Goal: Task Accomplishment & Management: Manage account settings

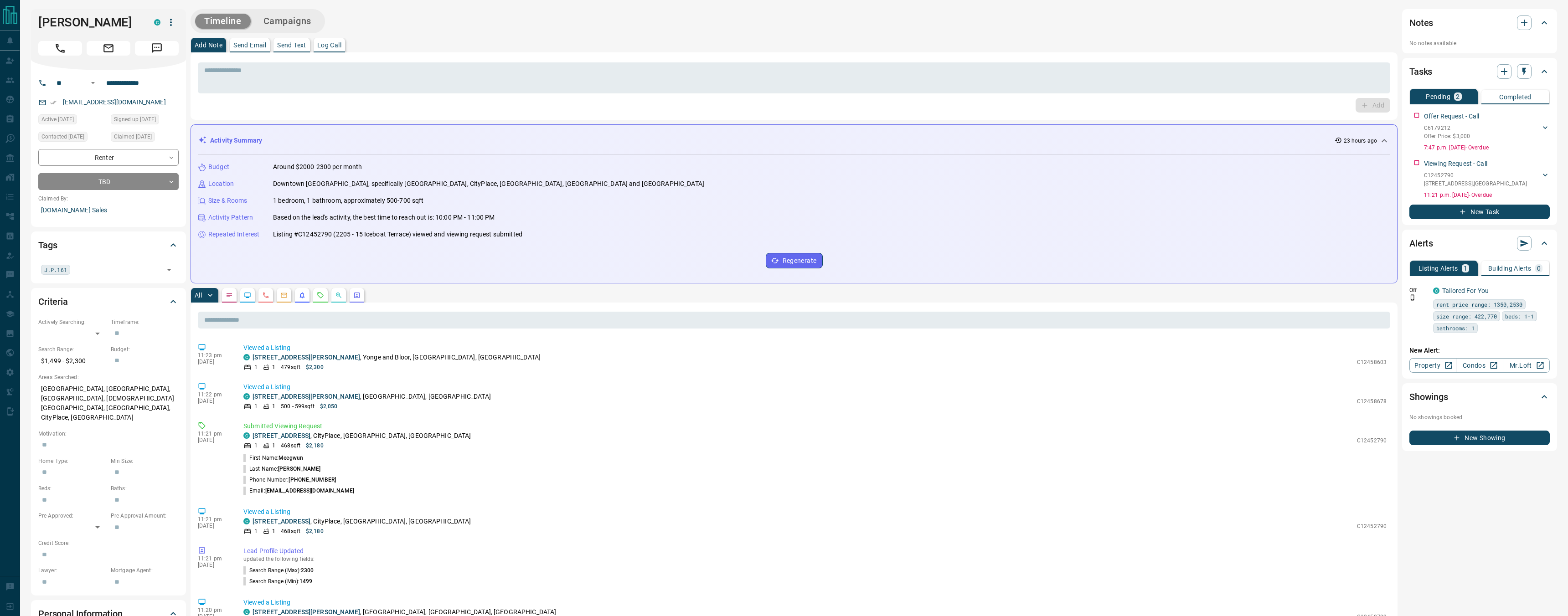
click at [171, 19] on icon "button" at bounding box center [170, 22] width 2 height 7
click at [171, 19] on div at bounding box center [784, 308] width 1568 height 616
click at [171, 23] on icon "button" at bounding box center [171, 23] width 11 height 11
click at [167, 40] on li "Reassign Lead" at bounding box center [139, 40] width 78 height 14
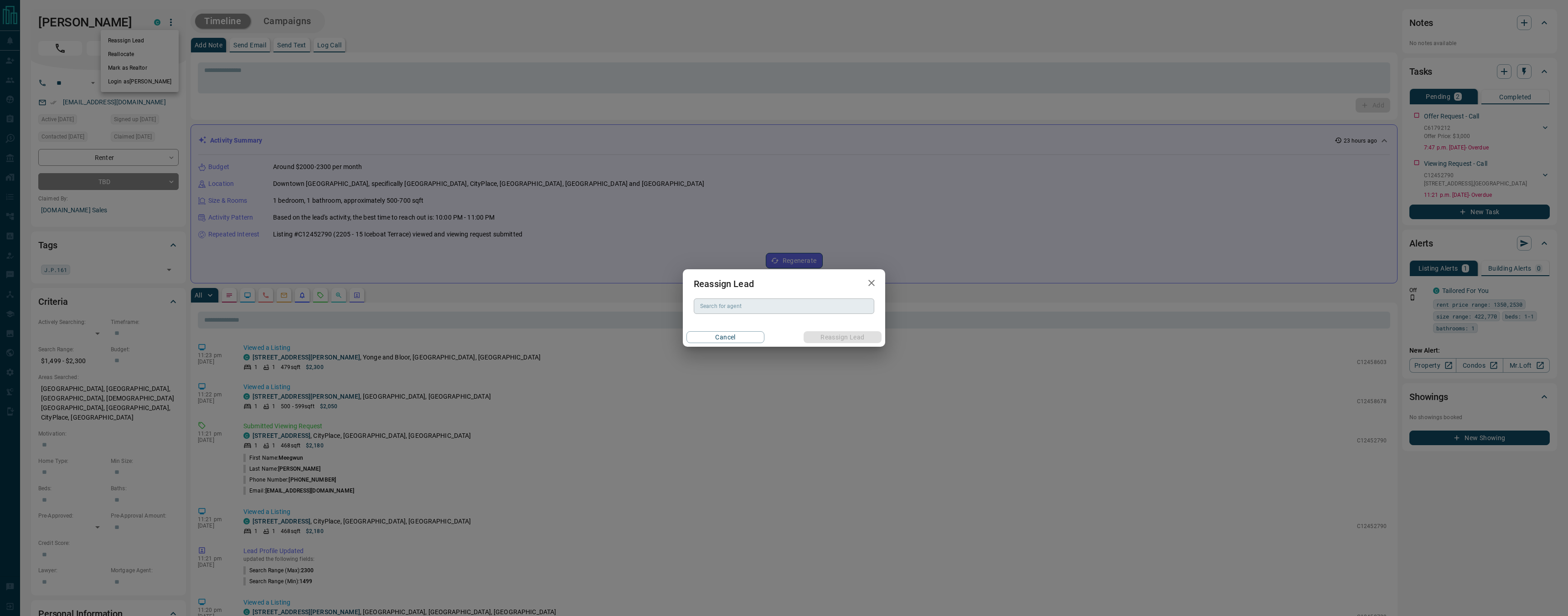
click at [771, 307] on input "Search for agent" at bounding box center [783, 306] width 174 height 10
click at [789, 327] on li "[PERSON_NAME]" at bounding box center [784, 324] width 181 height 14
type input "**********"
click at [836, 336] on button "Reassign Lead" at bounding box center [843, 337] width 78 height 12
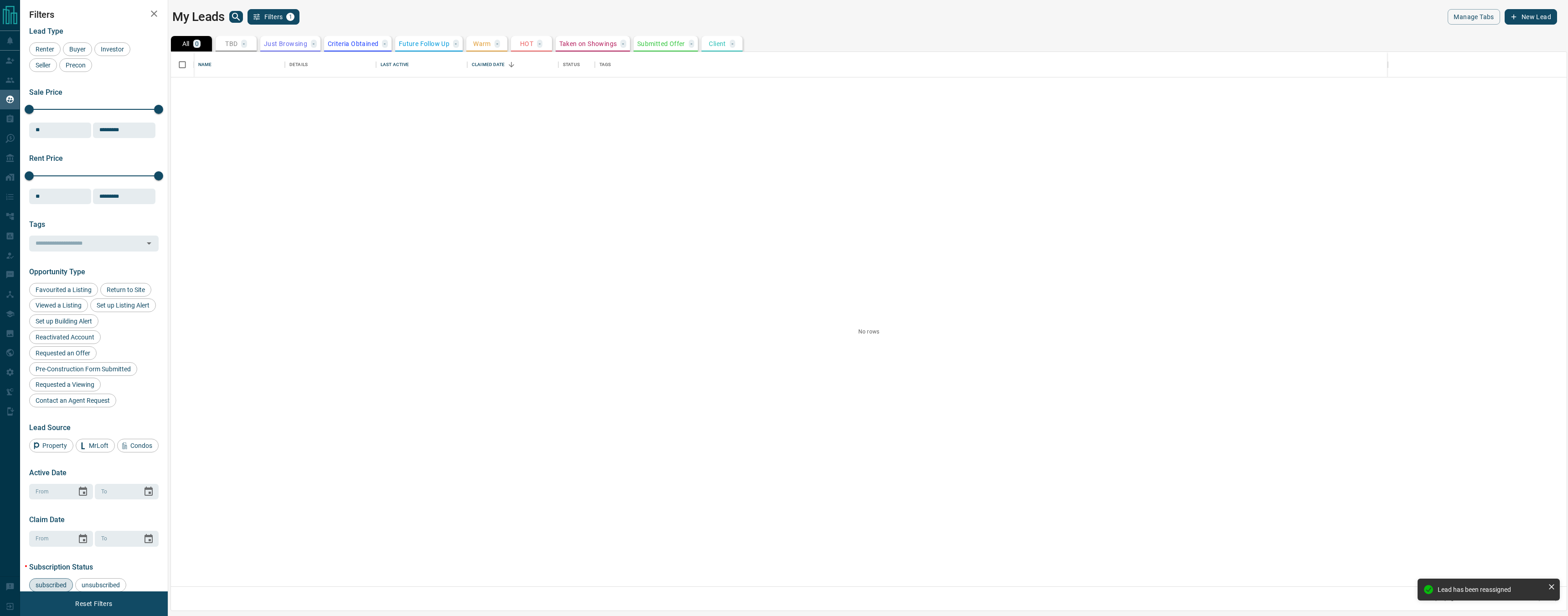
scroll to position [534, 1395]
